Goal: Transaction & Acquisition: Purchase product/service

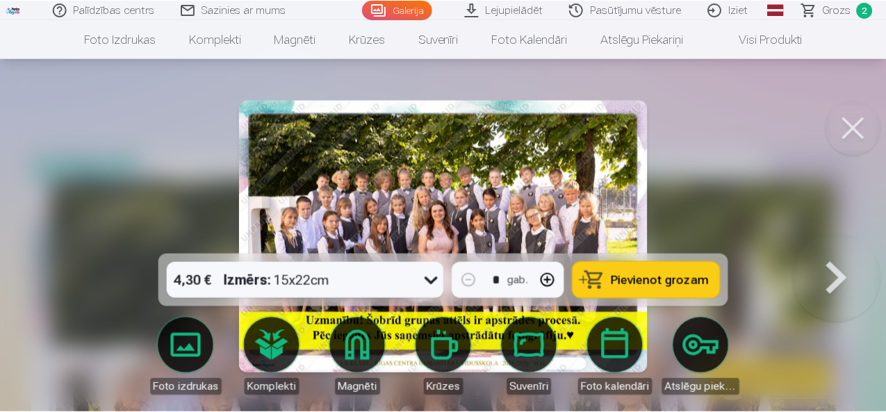
scroll to position [221, 0]
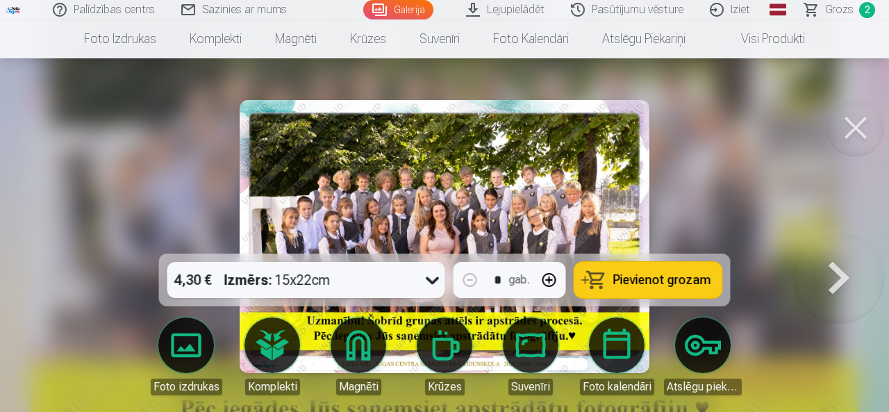
click at [855, 240] on button at bounding box center [839, 236] width 89 height 6
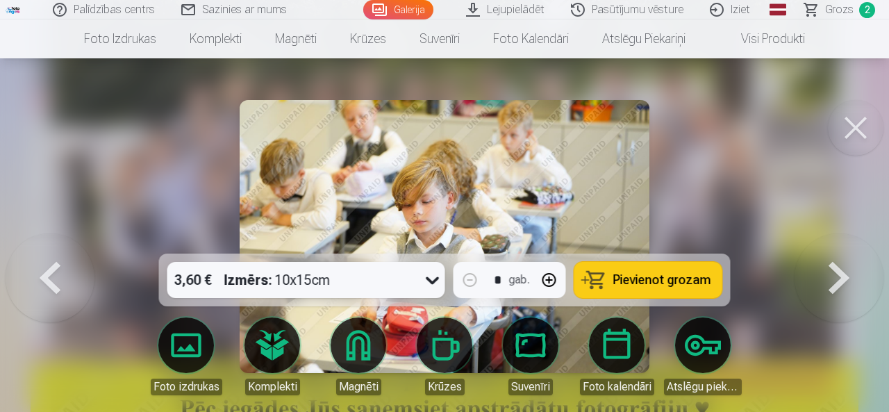
click at [855, 240] on button at bounding box center [839, 236] width 89 height 6
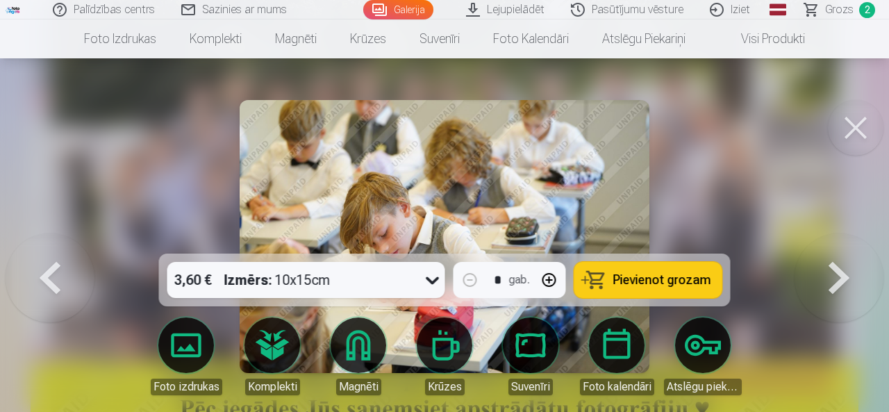
click at [855, 240] on button at bounding box center [839, 236] width 89 height 6
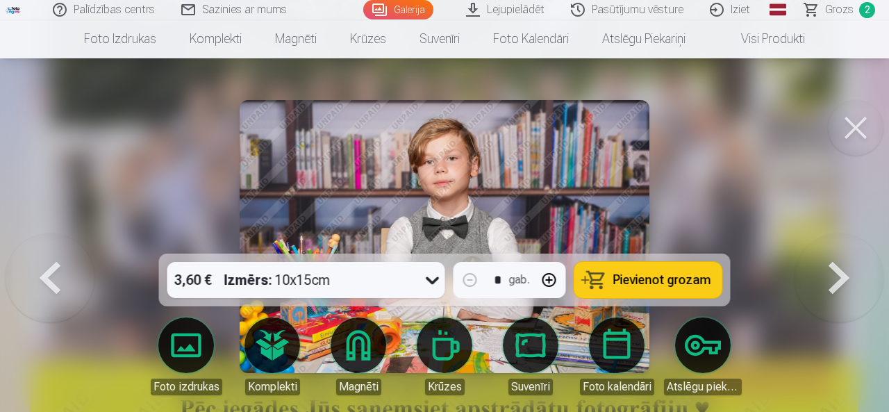
click at [855, 240] on button at bounding box center [839, 236] width 89 height 6
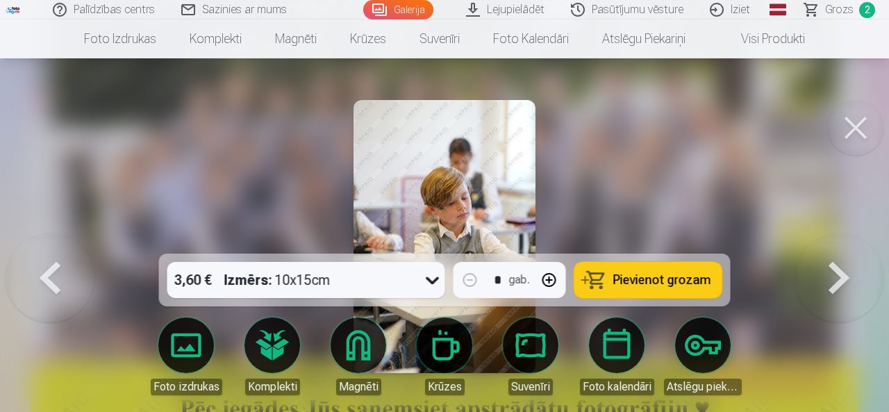
click at [17, 240] on button at bounding box center [50, 236] width 89 height 6
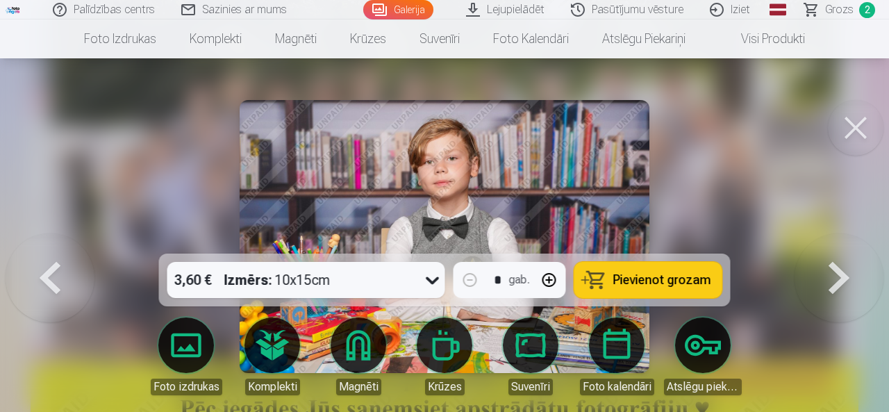
click at [17, 240] on button at bounding box center [50, 236] width 89 height 6
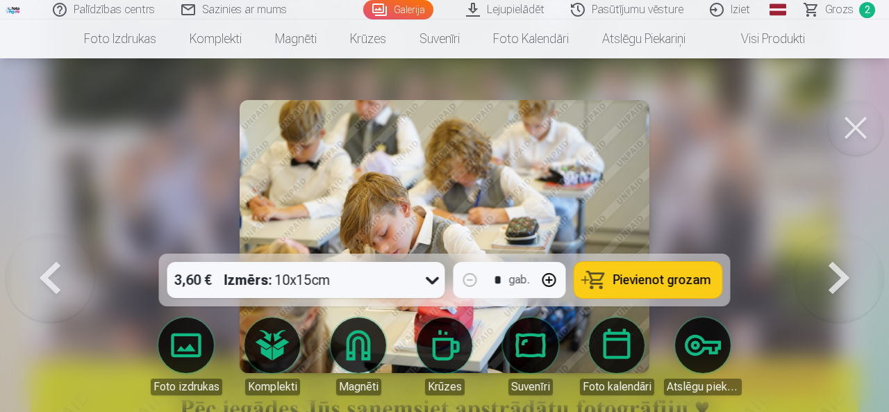
click at [17, 240] on button at bounding box center [50, 236] width 89 height 6
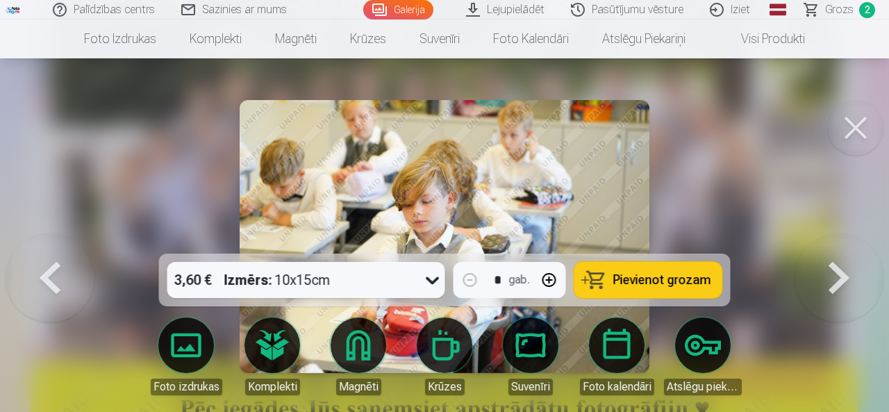
click at [17, 240] on button at bounding box center [50, 236] width 89 height 6
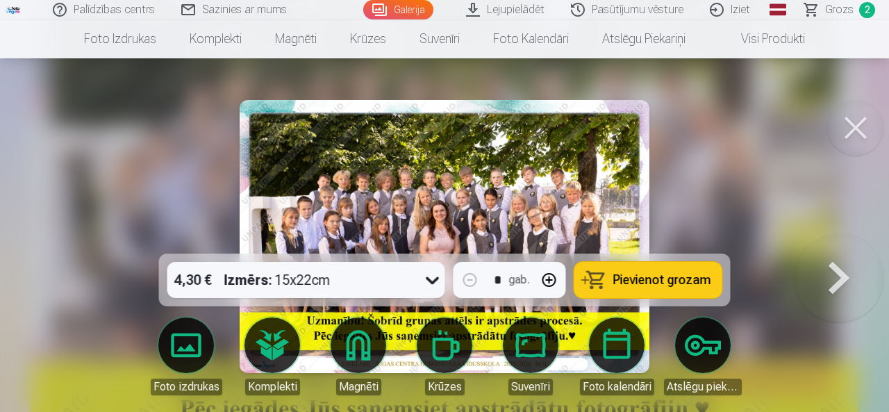
click at [867, 124] on button at bounding box center [856, 128] width 56 height 56
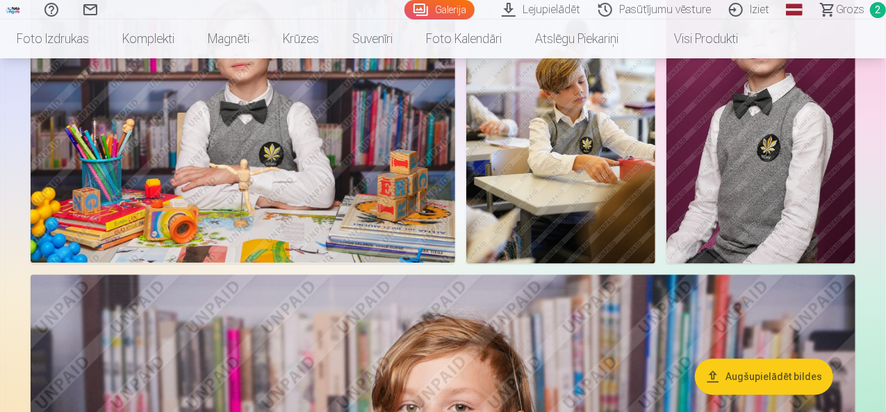
scroll to position [1808, 0]
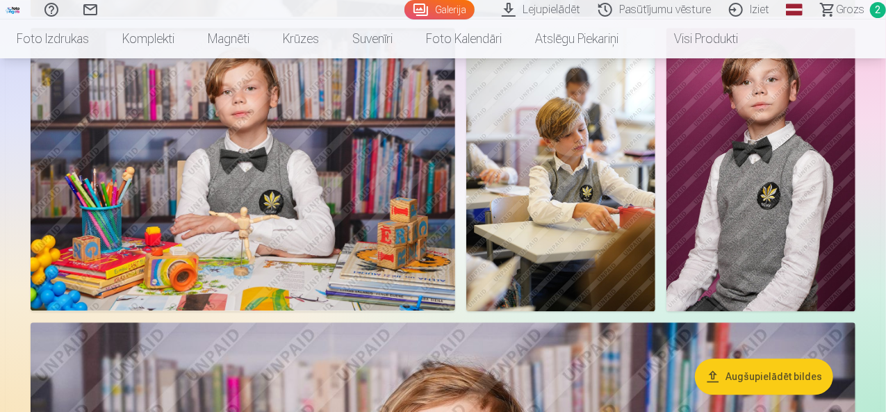
click at [455, 165] on img at bounding box center [243, 169] width 425 height 283
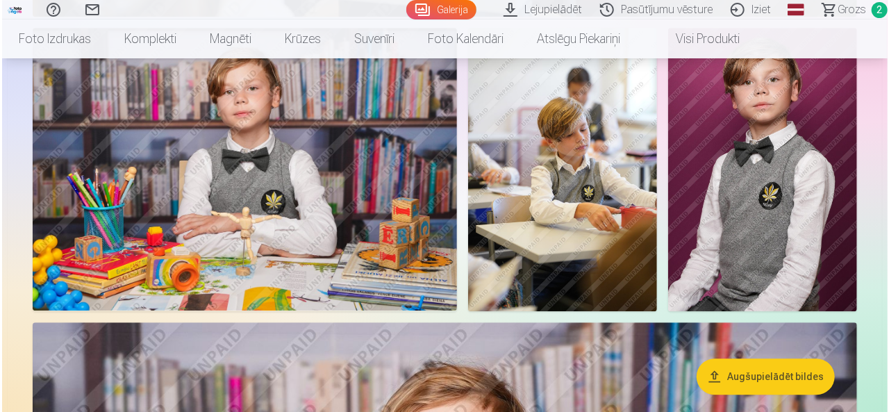
scroll to position [1812, 0]
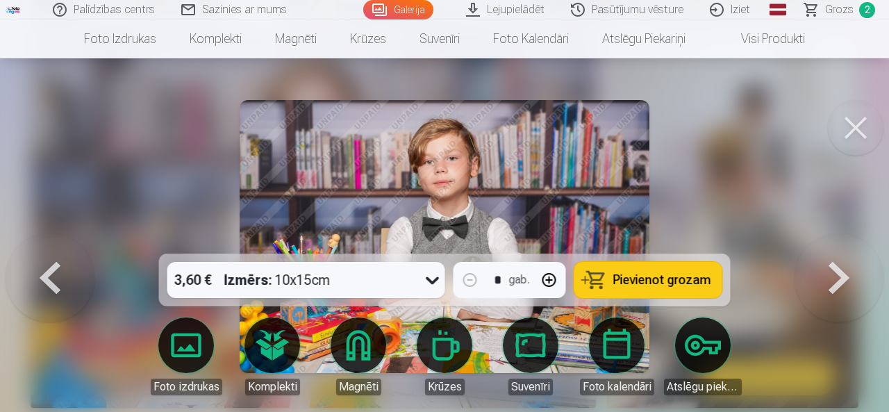
click at [630, 281] on span "Pievienot grozam" at bounding box center [663, 280] width 98 height 13
click at [852, 130] on button at bounding box center [856, 128] width 56 height 56
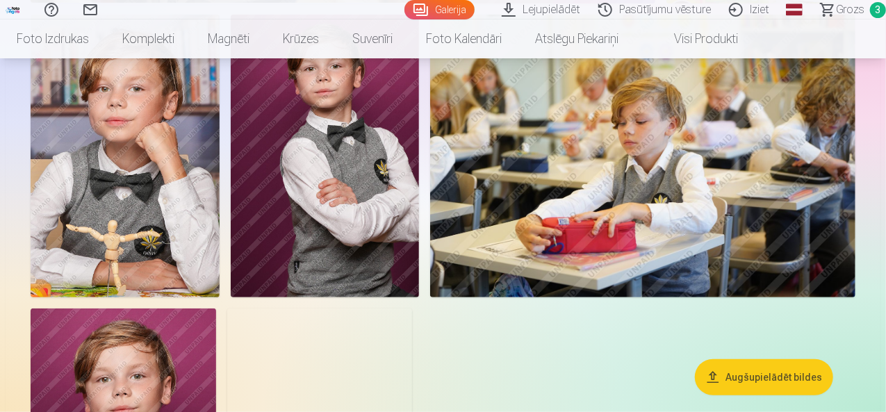
scroll to position [2981, 0]
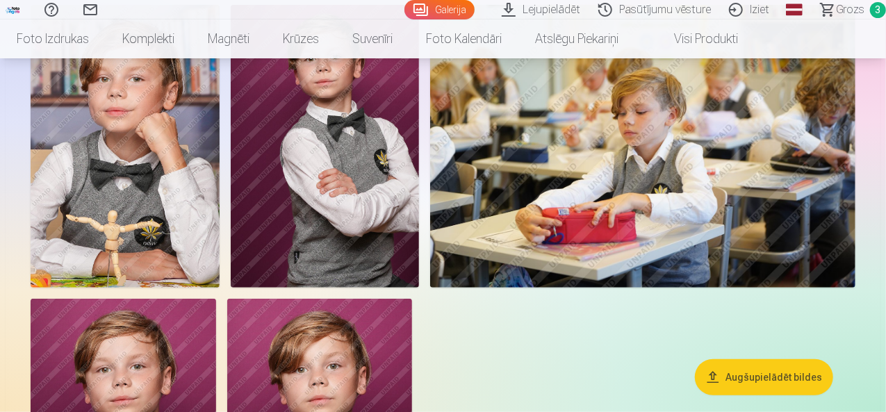
click at [220, 172] on img at bounding box center [125, 146] width 189 height 283
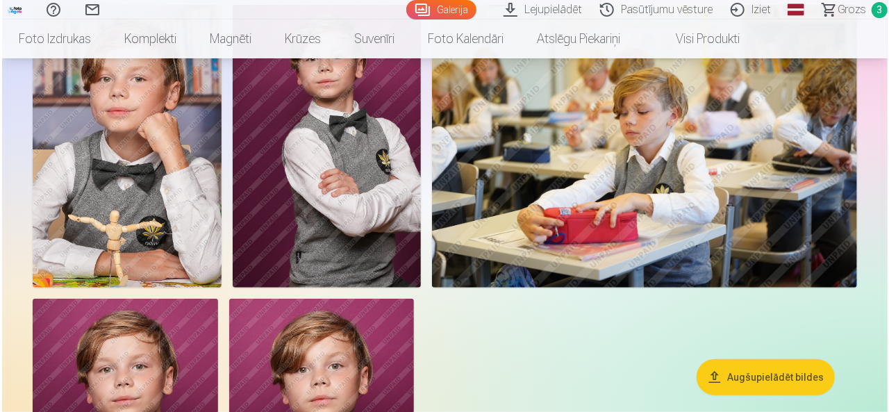
scroll to position [2991, 0]
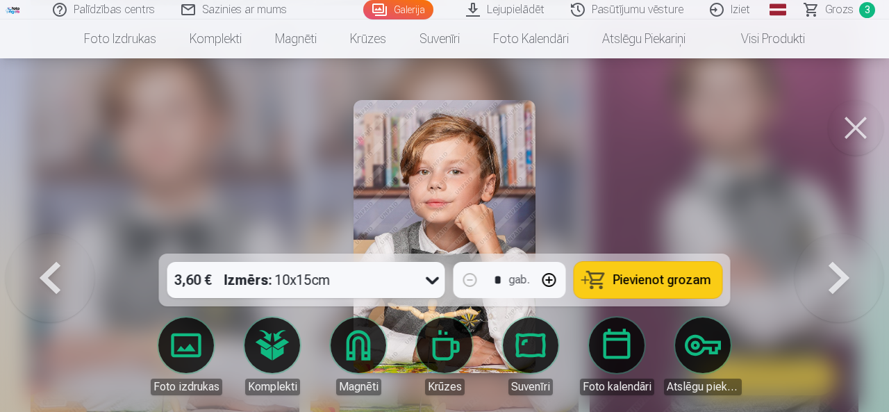
click at [850, 127] on button at bounding box center [856, 128] width 56 height 56
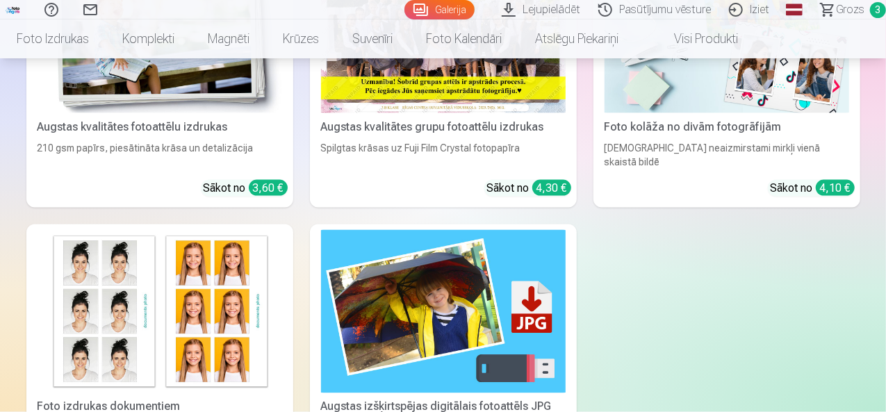
scroll to position [3751, 0]
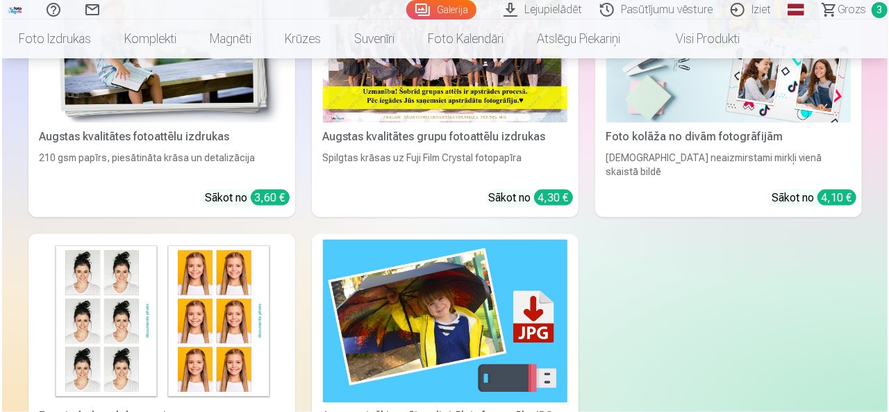
scroll to position [3763, 0]
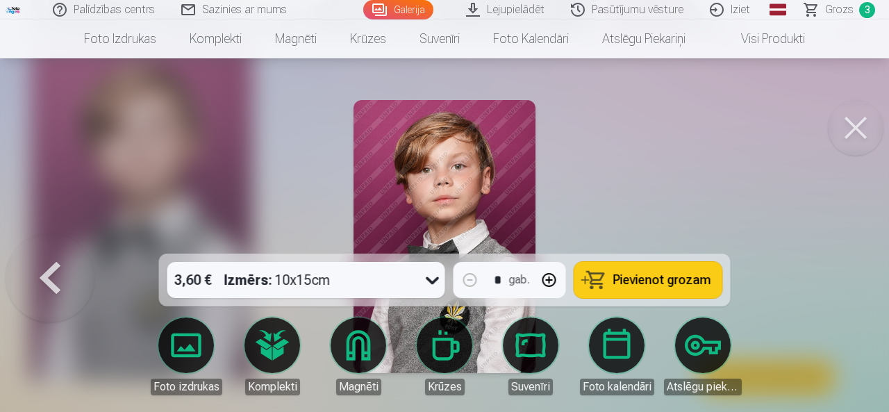
click at [637, 283] on span "Pievienot grozam" at bounding box center [663, 280] width 98 height 13
click at [862, 135] on button at bounding box center [856, 128] width 56 height 56
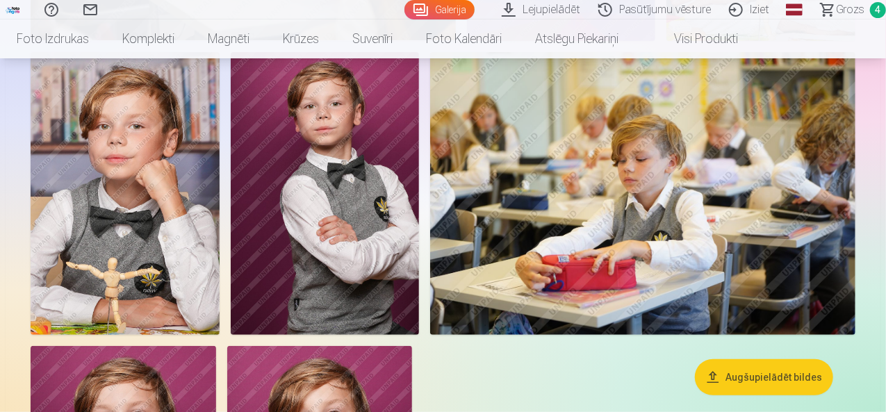
scroll to position [2943, 0]
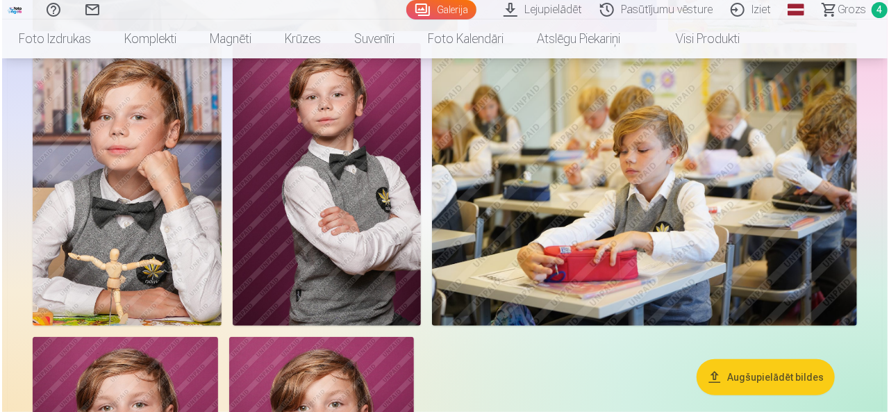
scroll to position [2952, 0]
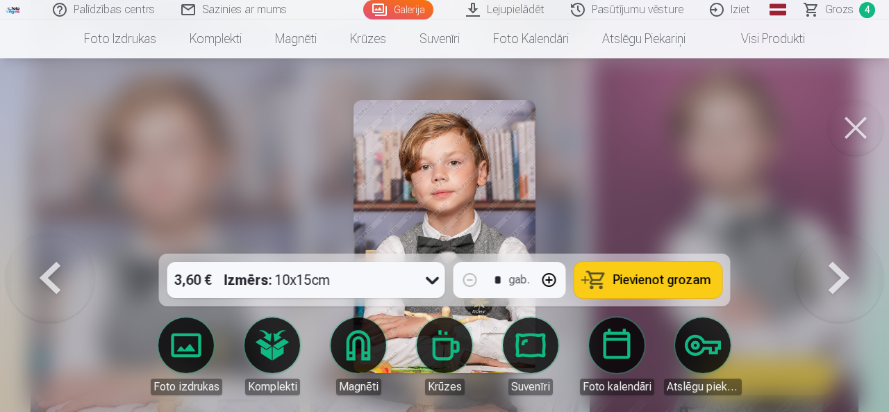
click at [636, 279] on span "Pievienot grozam" at bounding box center [663, 280] width 98 height 13
click at [839, 10] on span "Grozs" at bounding box center [839, 9] width 28 height 17
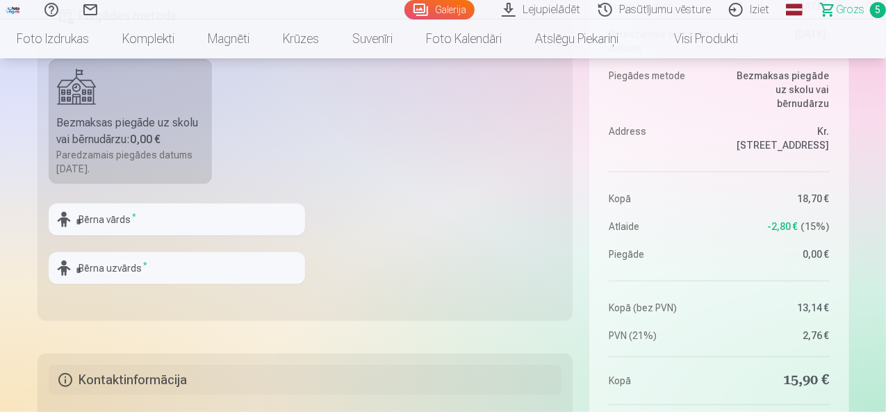
scroll to position [407, 0]
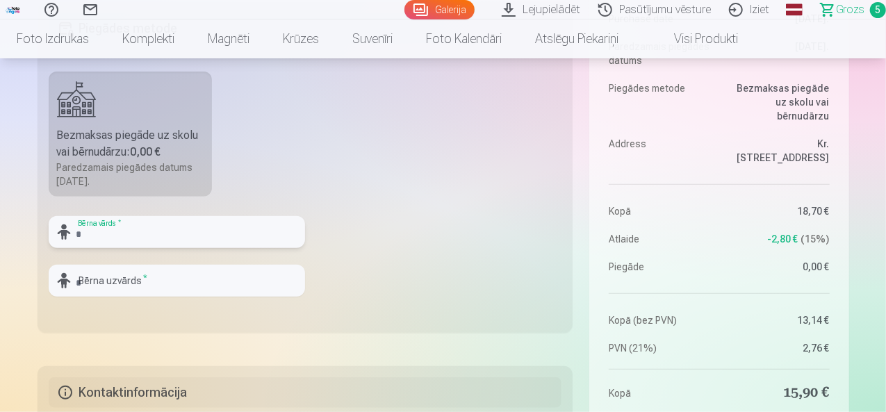
click at [170, 234] on input "text" at bounding box center [177, 232] width 256 height 32
type input "**********"
click at [134, 279] on input "text" at bounding box center [177, 281] width 256 height 32
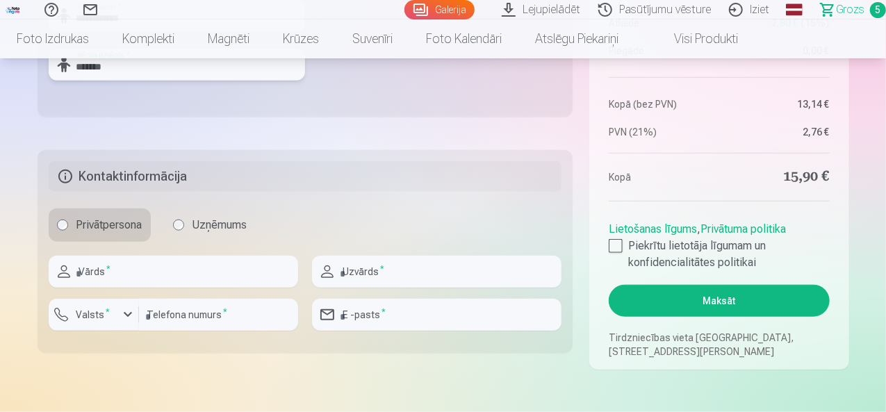
scroll to position [636, 0]
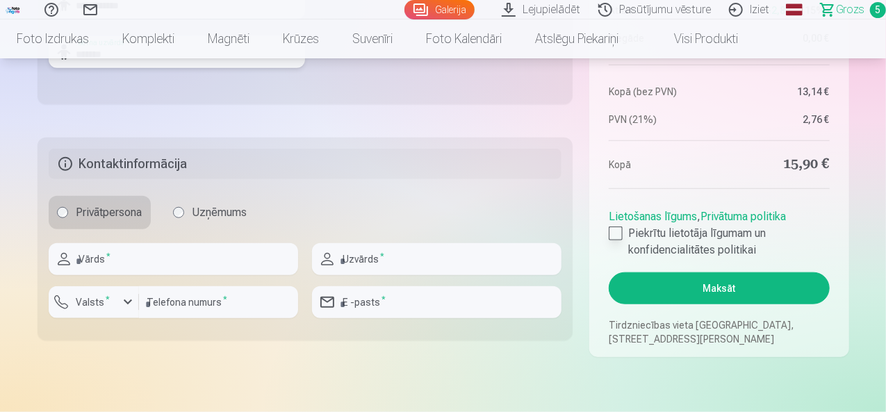
type input "*******"
click at [616, 231] on div at bounding box center [616, 234] width 14 height 14
click at [241, 263] on input "text" at bounding box center [173, 259] width 249 height 32
type input "****"
click at [350, 262] on input "text" at bounding box center [436, 259] width 249 height 32
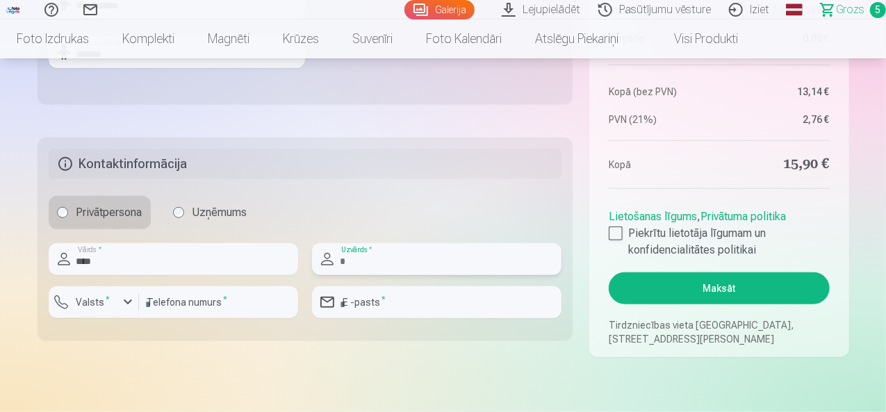
type input "*******"
click at [249, 308] on input "number" at bounding box center [218, 302] width 159 height 32
click at [219, 307] on input "number" at bounding box center [218, 302] width 159 height 32
click at [216, 322] on div at bounding box center [218, 323] width 159 height 11
click at [216, 306] on input "number" at bounding box center [218, 302] width 159 height 32
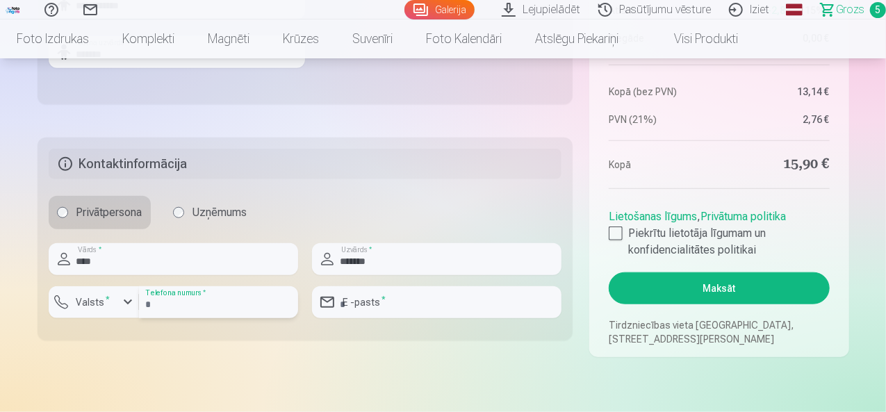
click at [193, 304] on input "number" at bounding box center [218, 302] width 159 height 32
type input "*"
click at [205, 311] on input "number" at bounding box center [218, 302] width 159 height 32
type input "********"
click at [375, 295] on input "email" at bounding box center [436, 302] width 249 height 32
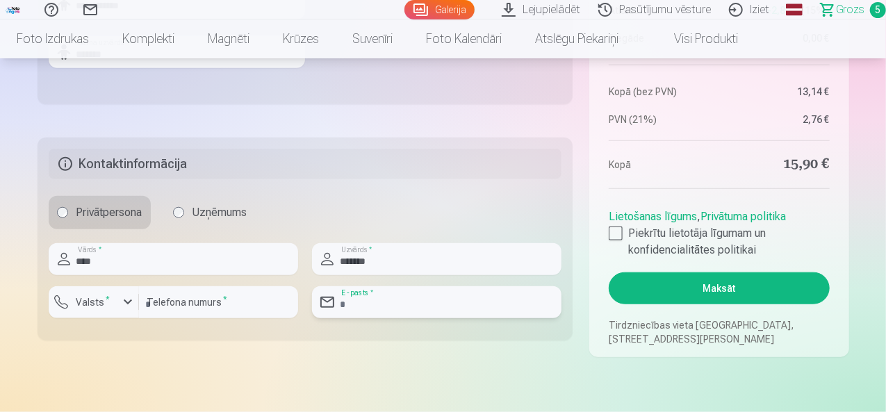
type input "**********"
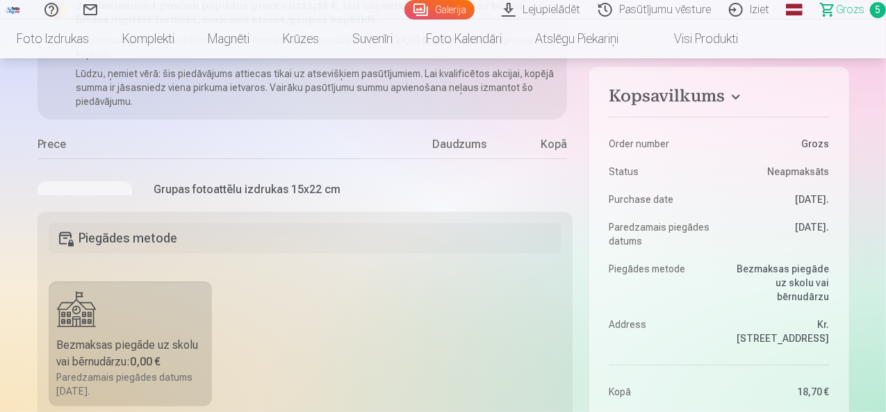
scroll to position [0, 0]
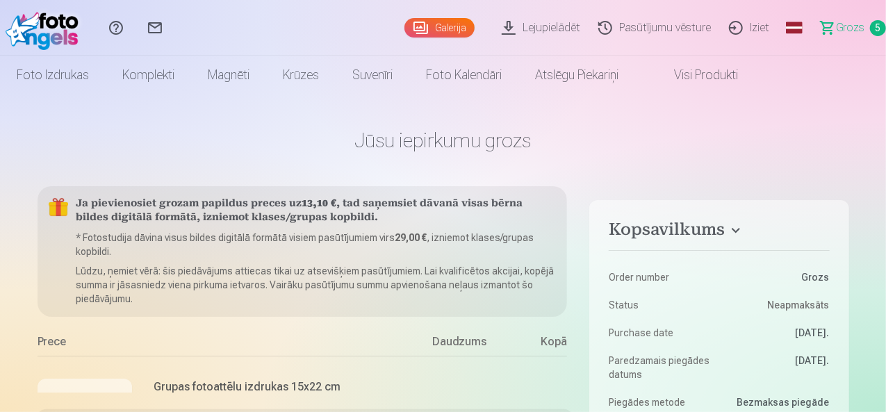
click at [836, 27] on span "Grozs" at bounding box center [850, 27] width 28 height 17
click at [836, 34] on span "Grozs" at bounding box center [850, 27] width 28 height 17
click at [836, 24] on span "Grozs" at bounding box center [850, 27] width 28 height 17
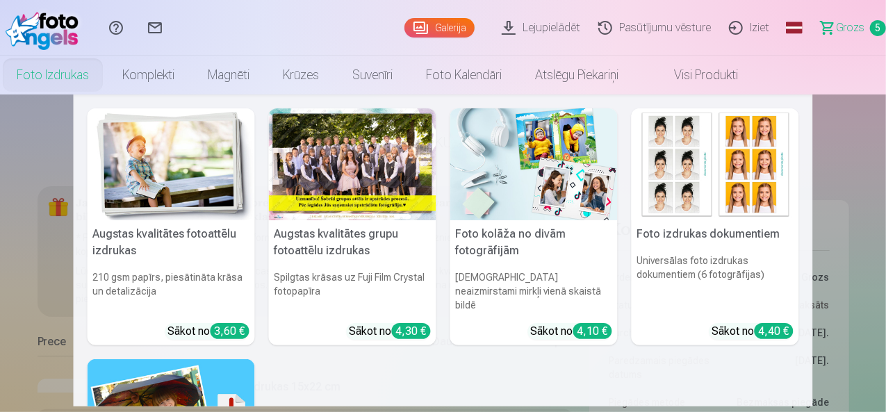
click at [355, 165] on div at bounding box center [352, 164] width 167 height 112
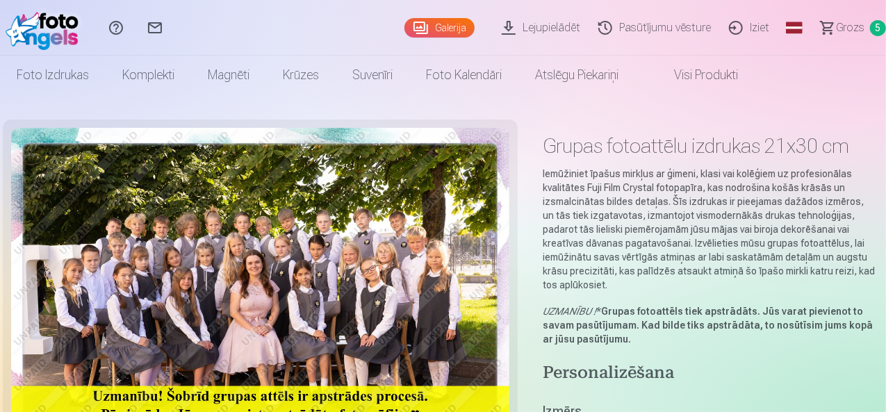
click at [884, 27] on link "Grozs 5" at bounding box center [847, 28] width 78 height 56
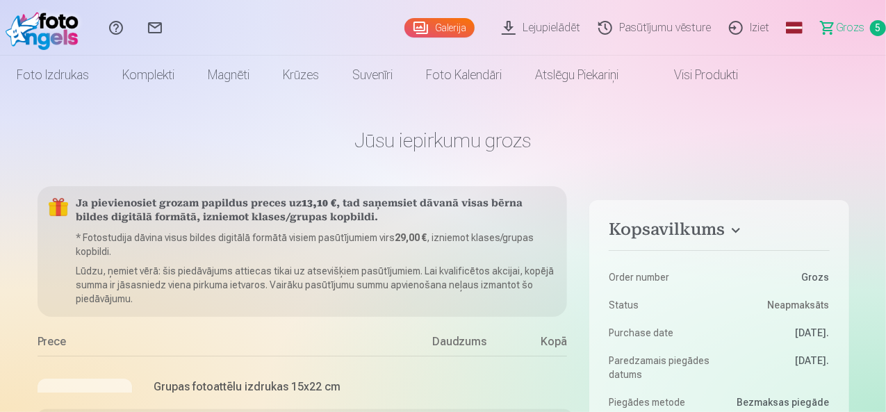
click at [755, 81] on link "Visi produkti" at bounding box center [695, 75] width 120 height 39
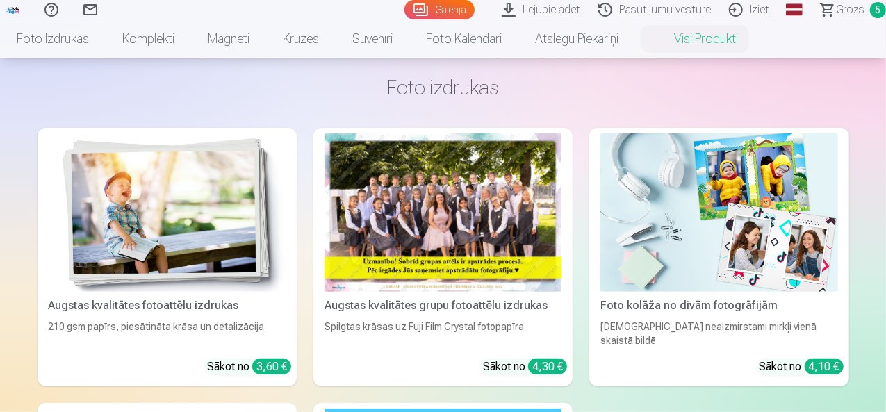
scroll to position [33, 0]
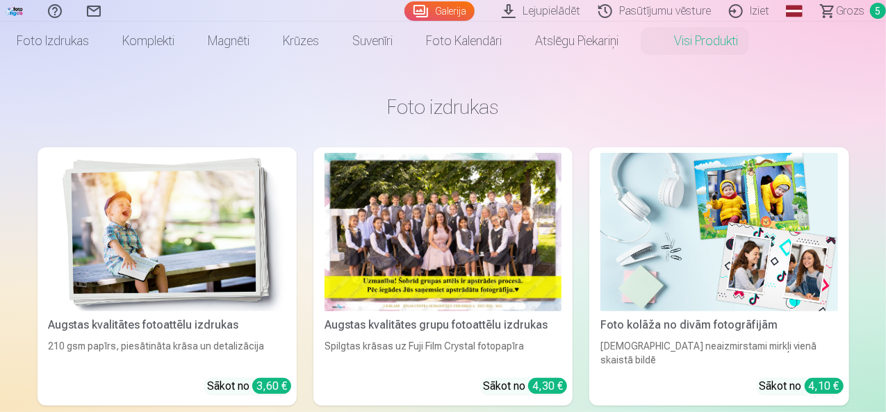
click at [845, 13] on span "Grozs" at bounding box center [850, 11] width 28 height 17
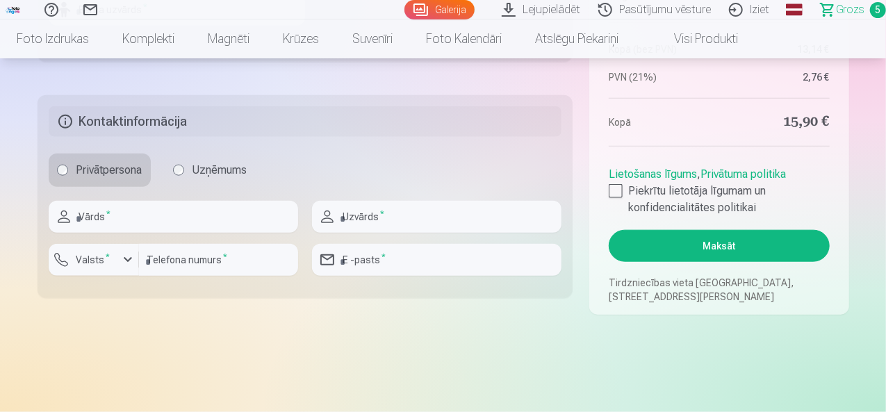
scroll to position [684, 0]
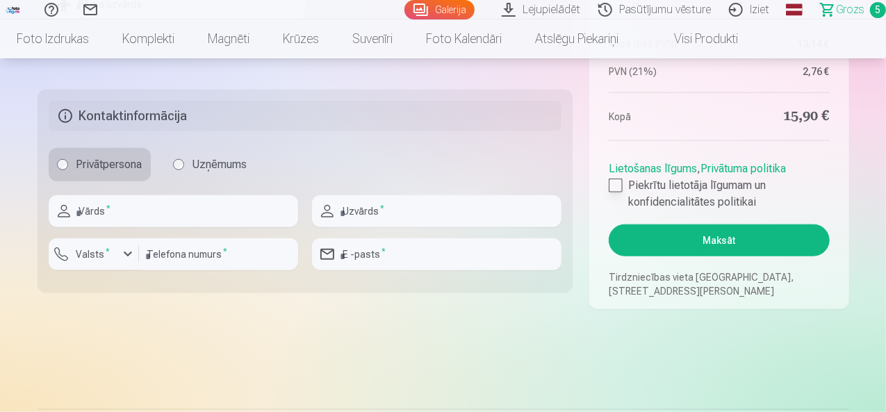
click at [611, 192] on div at bounding box center [616, 186] width 14 height 14
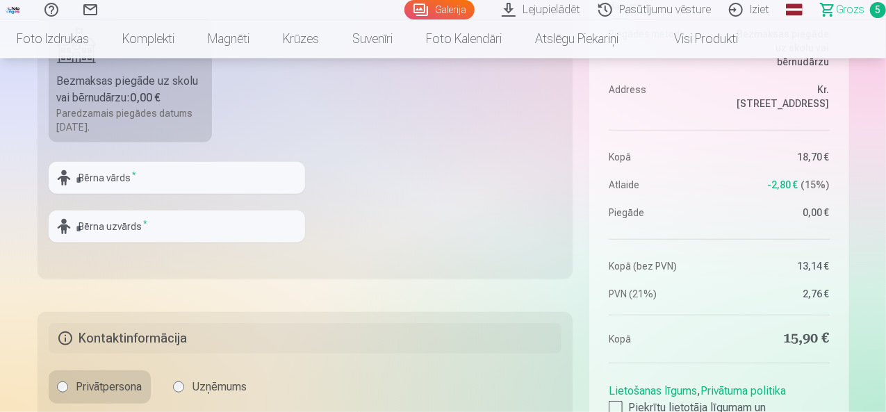
scroll to position [456, 0]
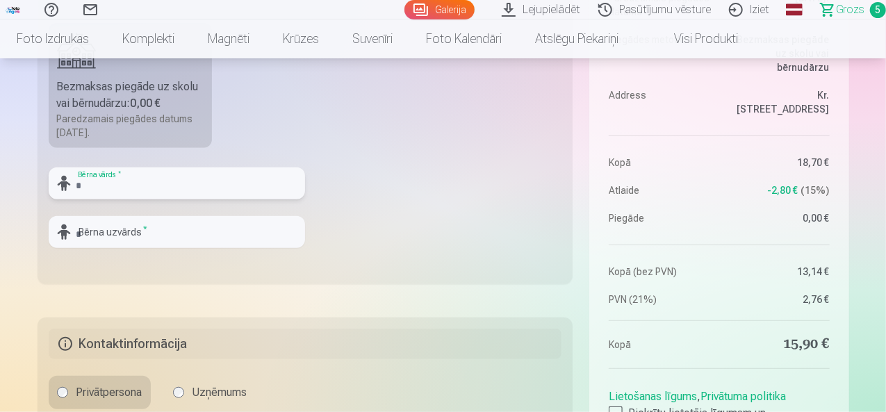
click at [231, 189] on input "text" at bounding box center [177, 183] width 256 height 32
type input "**********"
click at [163, 236] on input "text" at bounding box center [177, 232] width 256 height 32
type input "*******"
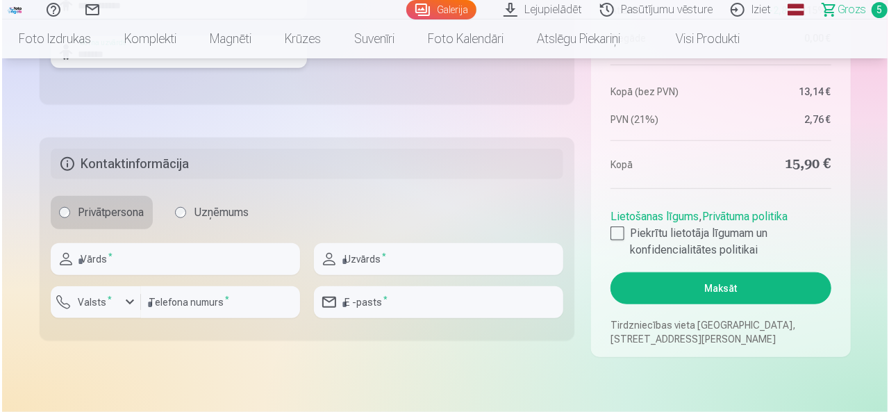
scroll to position [696, 0]
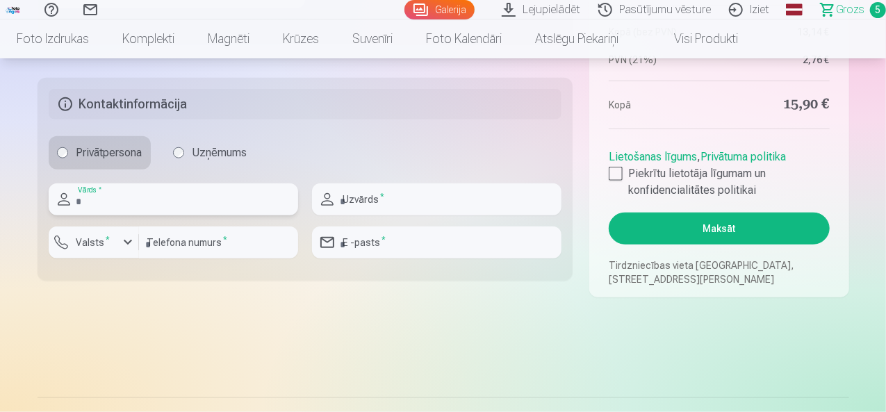
click at [181, 196] on input "text" at bounding box center [173, 199] width 249 height 32
type input "****"
click at [340, 194] on input "text" at bounding box center [436, 199] width 249 height 32
type input "*******"
click at [250, 240] on input "number" at bounding box center [218, 243] width 159 height 32
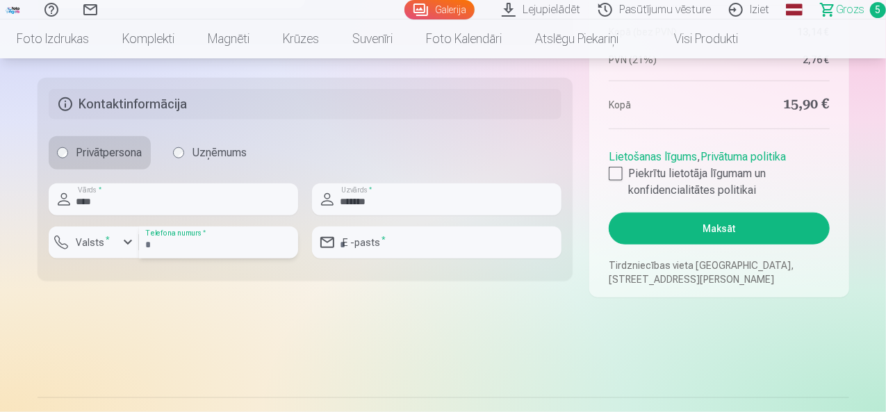
type input "********"
click at [377, 233] on input "email" at bounding box center [436, 243] width 249 height 32
type input "**********"
click at [689, 222] on button "Maksāt" at bounding box center [719, 229] width 220 height 32
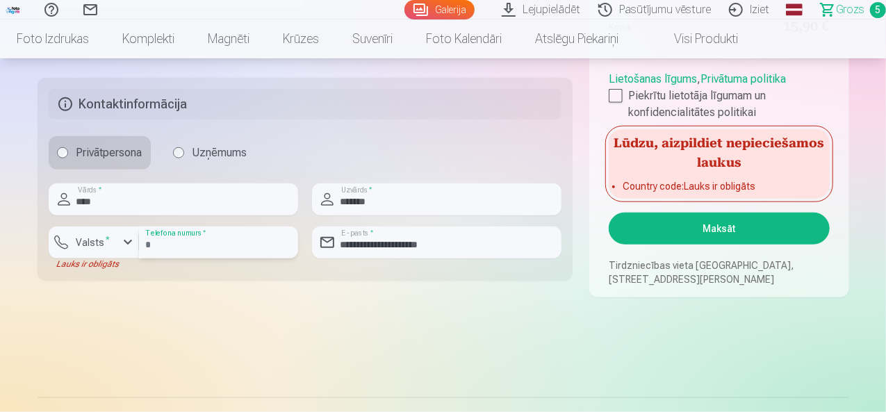
click at [145, 249] on input "********" at bounding box center [218, 243] width 159 height 32
click at [652, 234] on button "Maksāt" at bounding box center [719, 229] width 220 height 32
click at [126, 243] on div "button" at bounding box center [128, 242] width 17 height 17
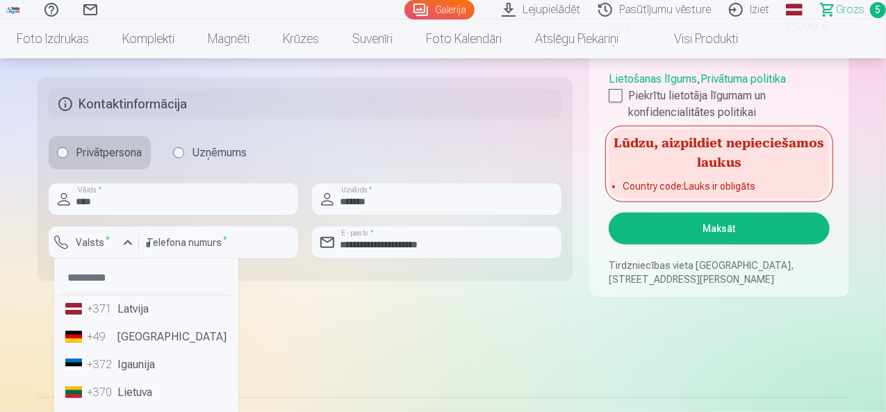
click at [126, 322] on ul "+371 Latvija +49 Germany +372 Igaunija +370 Lietuva +48 Polija +7 Krievija +380…" at bounding box center [146, 358] width 184 height 200
click at [136, 318] on li "+371 Latvija" at bounding box center [146, 309] width 173 height 28
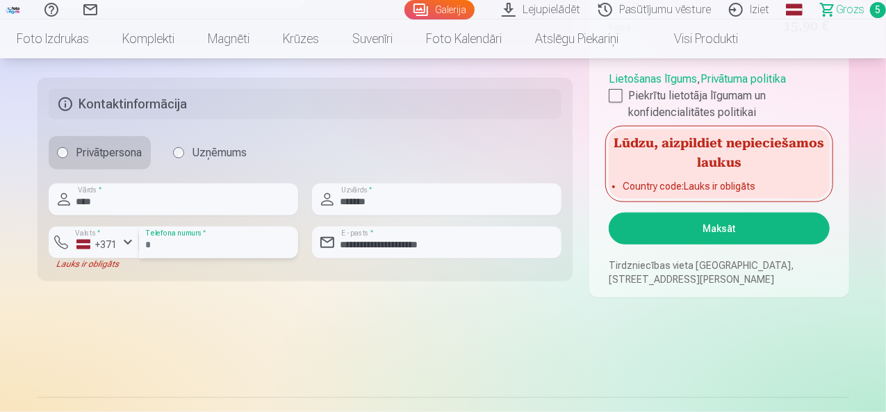
click at [167, 244] on input "**********" at bounding box center [218, 243] width 159 height 32
type input "********"
click at [702, 222] on button "Maksāt" at bounding box center [719, 229] width 220 height 32
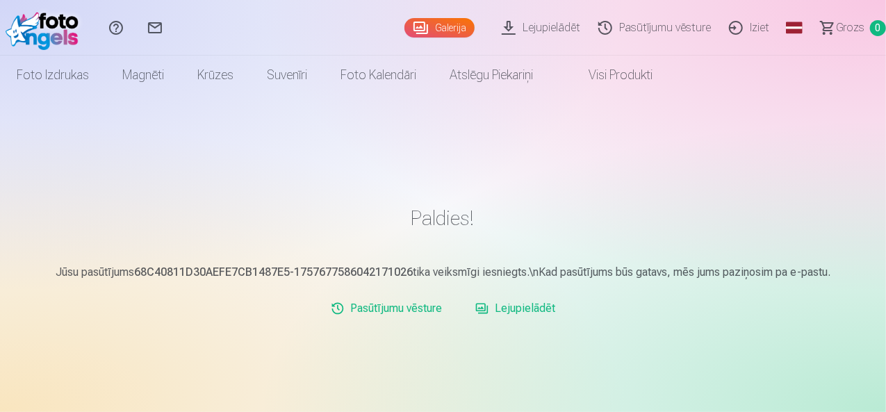
click at [501, 23] on link "Lejupielādēt" at bounding box center [543, 28] width 97 height 56
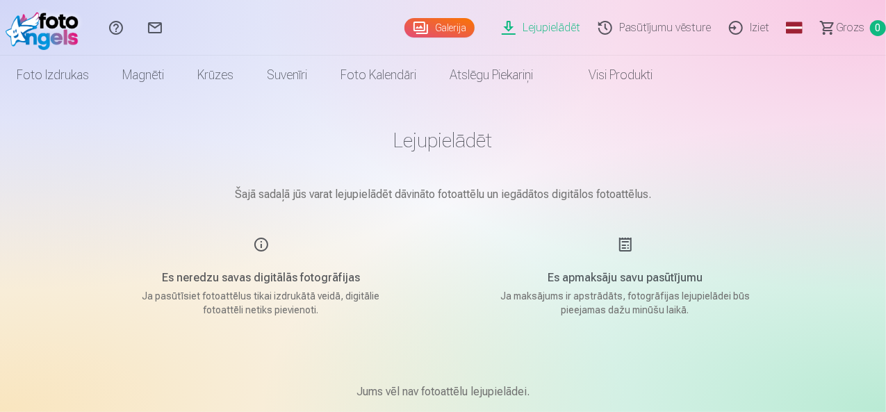
click at [729, 26] on link "Iziet" at bounding box center [751, 28] width 58 height 56
